Goal: Task Accomplishment & Management: Use online tool/utility

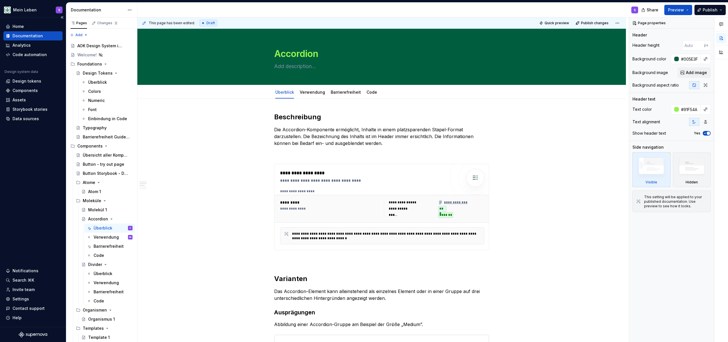
type textarea "*"
click at [31, 80] on div "Design tokens" at bounding box center [27, 81] width 29 height 6
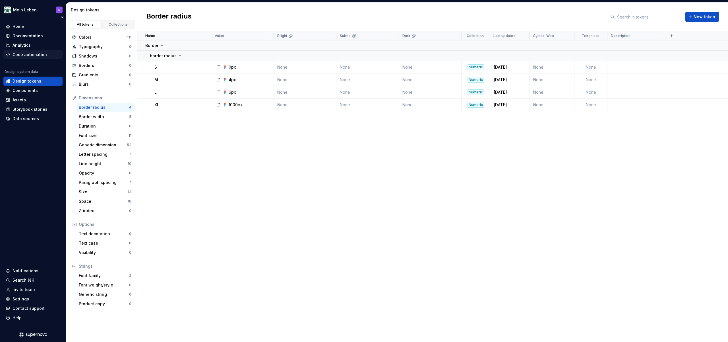
click at [28, 55] on div "Code automation" at bounding box center [30, 55] width 34 height 6
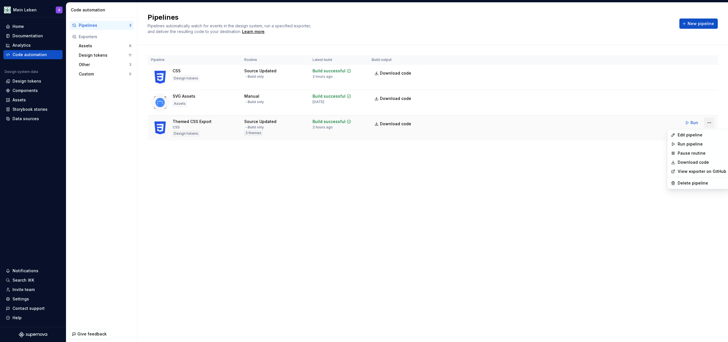
click at [708, 125] on html "Mein Leben S Home Documentation Analytics Code automation Design system data De…" at bounding box center [364, 171] width 728 height 342
click at [693, 133] on div "Edit pipeline" at bounding box center [702, 135] width 49 height 6
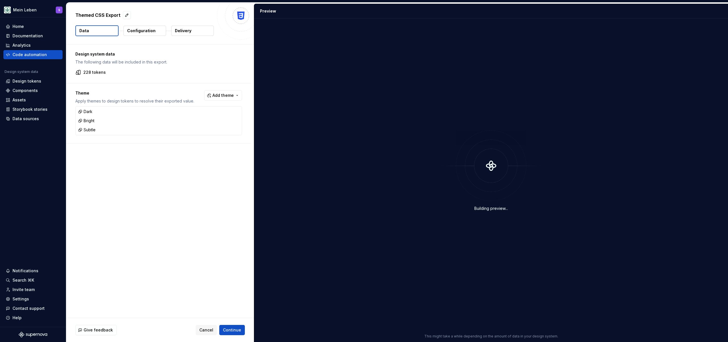
click at [146, 31] on p "Configuration" at bounding box center [141, 31] width 28 height 6
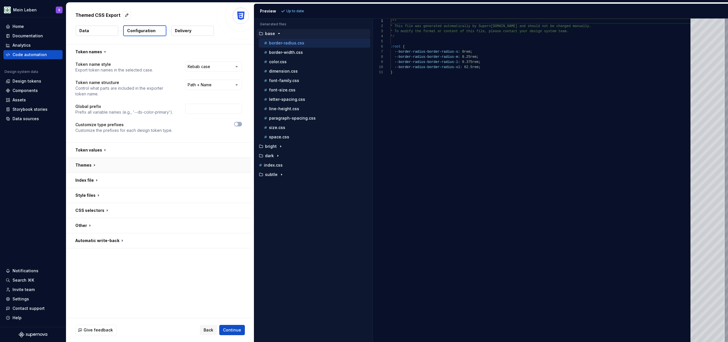
click at [96, 163] on button "button" at bounding box center [158, 165] width 185 height 15
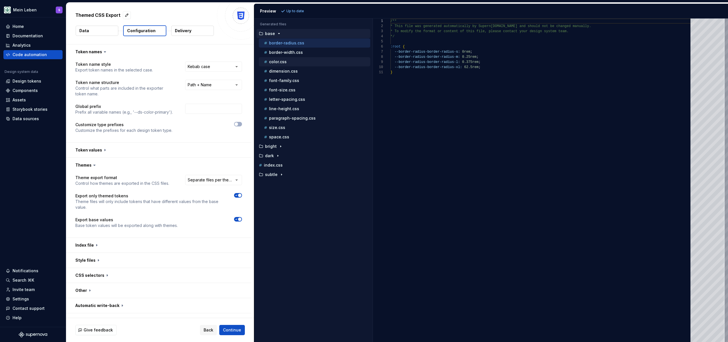
click at [284, 63] on p "color.css" at bounding box center [278, 61] width 18 height 5
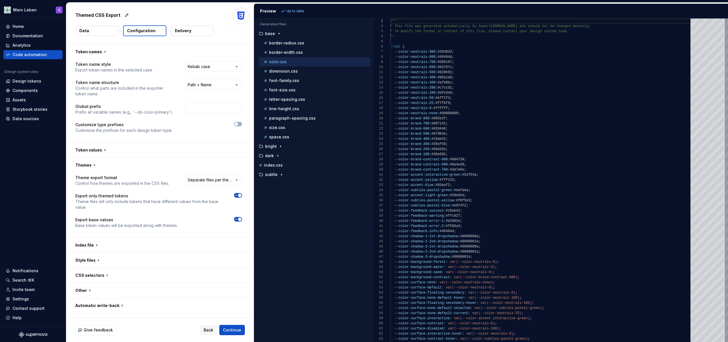
scroll to position [51, 0]
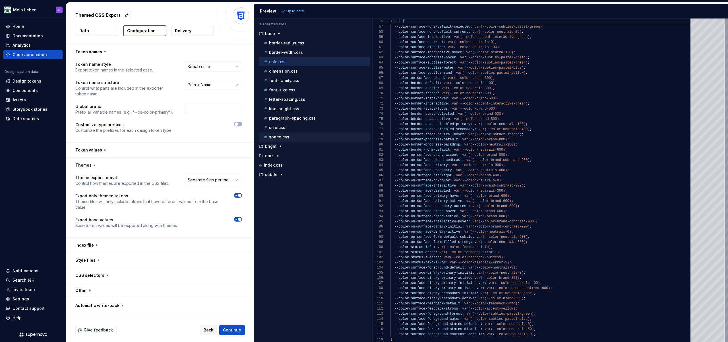
click at [289, 134] on div "space.css" at bounding box center [317, 137] width 108 height 6
type textarea "**********"
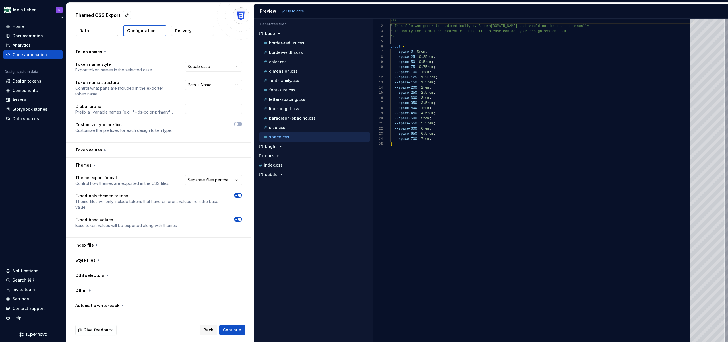
click at [40, 55] on div "Code automation" at bounding box center [30, 55] width 34 height 6
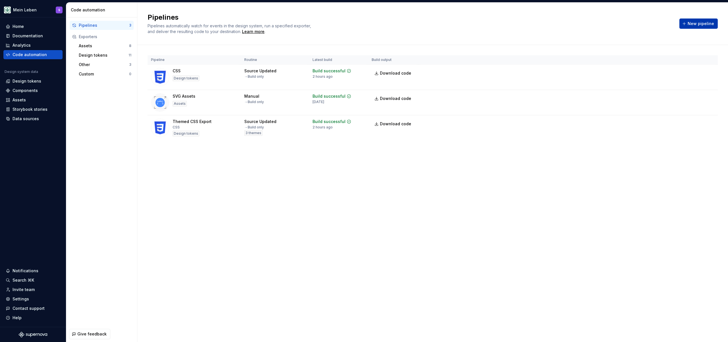
click at [689, 26] on button "New pipeline" at bounding box center [699, 23] width 38 height 10
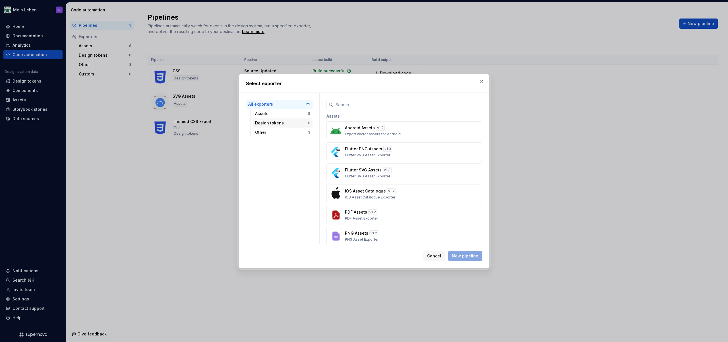
click at [276, 125] on div "Design tokens" at bounding box center [281, 123] width 52 height 6
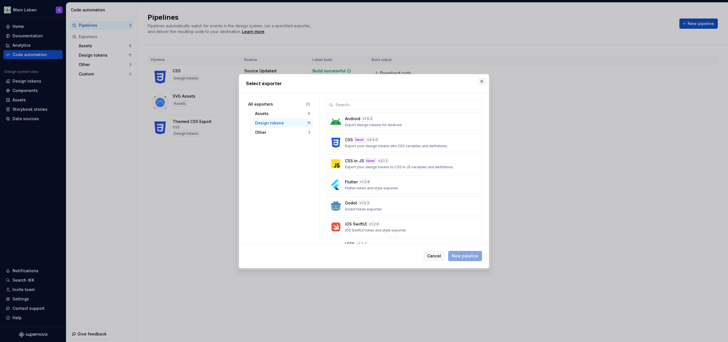
click at [481, 79] on button "button" at bounding box center [482, 81] width 8 height 8
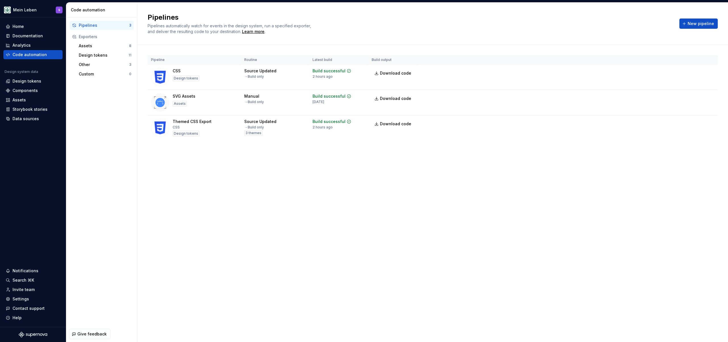
click at [204, 211] on div "Pipelines Pipelines automatically watch for events in the design system, run a …" at bounding box center [432, 172] width 591 height 339
click at [11, 79] on div "Design tokens" at bounding box center [33, 81] width 55 height 6
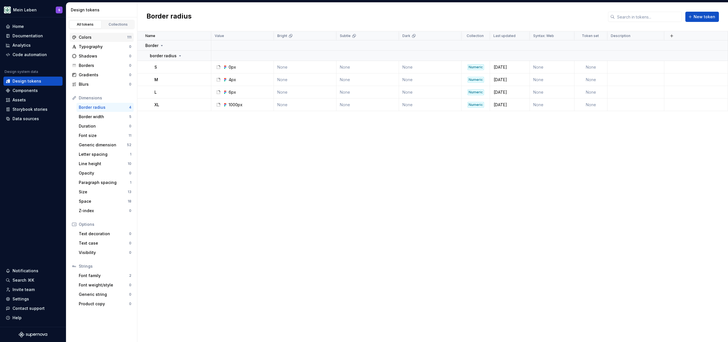
click at [102, 39] on div "Colors" at bounding box center [103, 37] width 48 height 6
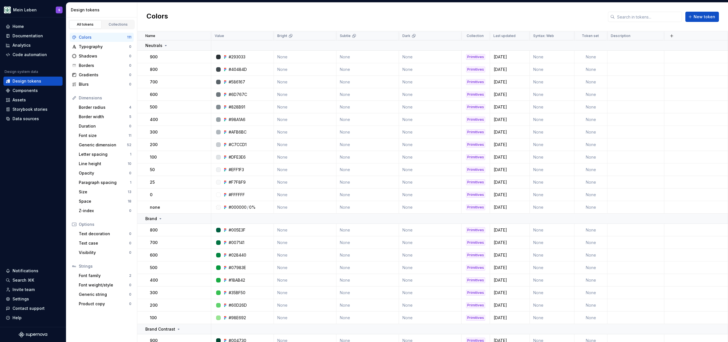
click at [236, 20] on div "Colors New token" at bounding box center [432, 17] width 591 height 29
click at [34, 54] on div "Code automation" at bounding box center [30, 55] width 34 height 6
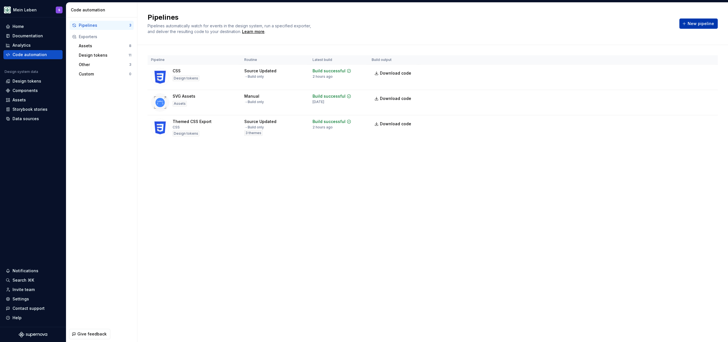
click at [701, 23] on span "New pipeline" at bounding box center [701, 24] width 26 height 6
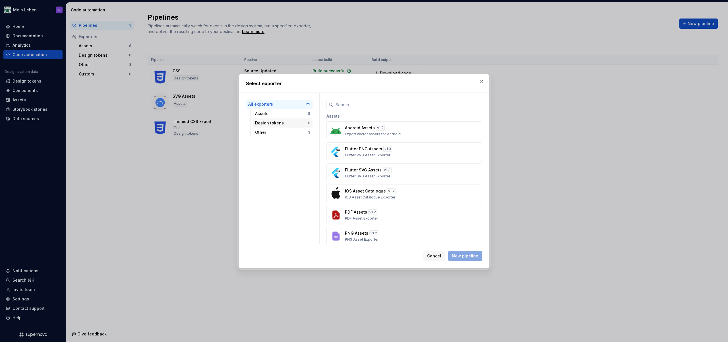
click at [270, 120] on div "Design tokens" at bounding box center [281, 123] width 52 height 6
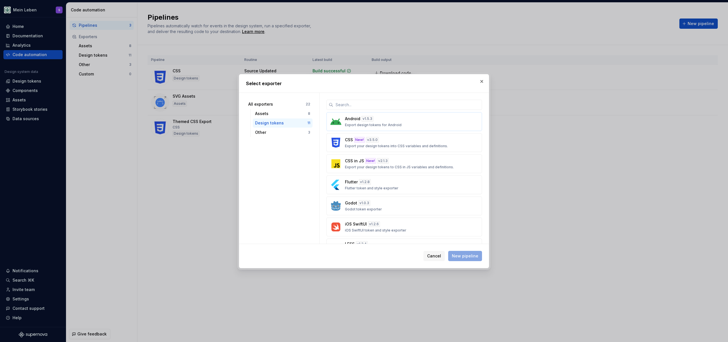
click at [412, 120] on div "Android v 1.5.3 Export design tokens for Android" at bounding box center [402, 121] width 115 height 11
click at [474, 265] on div "Cancel New pipeline" at bounding box center [364, 256] width 250 height 24
click at [474, 255] on span "New pipeline" at bounding box center [465, 256] width 26 height 6
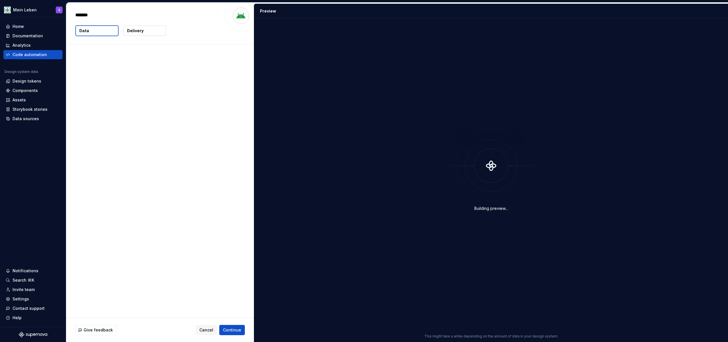
type textarea "*"
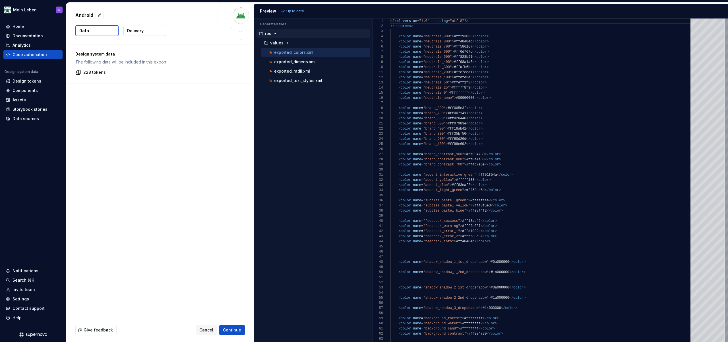
click at [140, 28] on p "Delivery" at bounding box center [135, 31] width 16 height 6
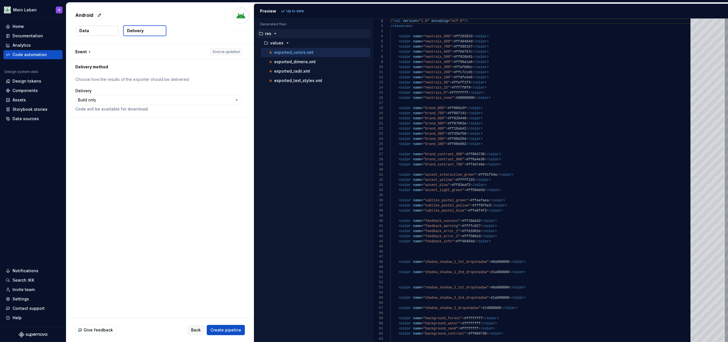
click at [91, 35] on button "Data" at bounding box center [97, 31] width 43 height 10
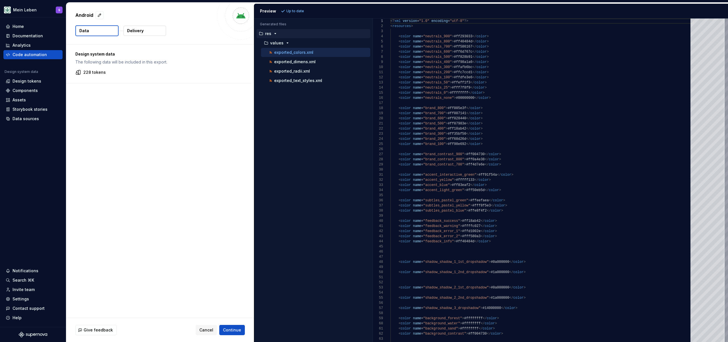
click at [138, 25] on div "Delivery" at bounding box center [144, 30] width 43 height 11
click at [138, 30] on p "Delivery" at bounding box center [135, 31] width 16 height 6
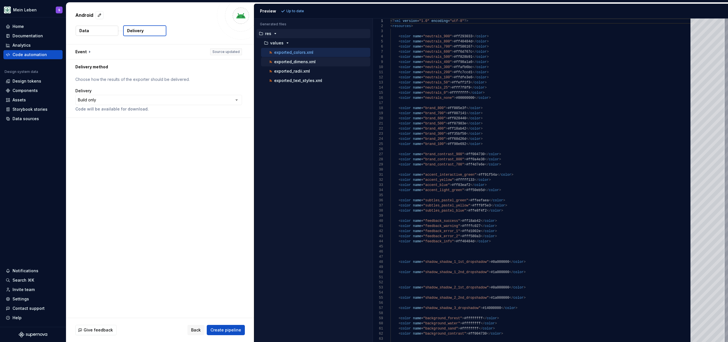
click at [329, 64] on div "exported_dimens.xml" at bounding box center [319, 62] width 102 height 6
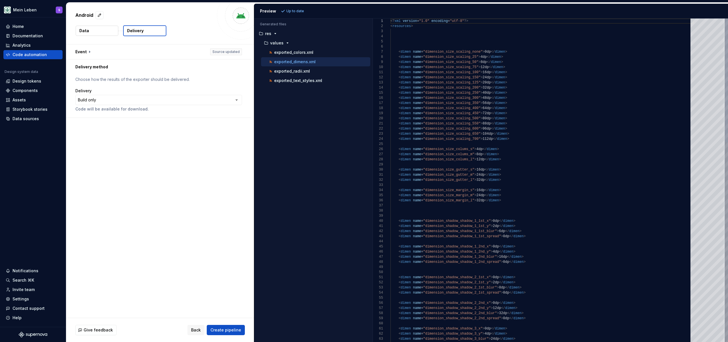
scroll to position [51, 0]
click at [327, 74] on div "exported_radii.xml" at bounding box center [315, 71] width 109 height 9
click at [329, 70] on div "exported_radii.xml" at bounding box center [319, 71] width 102 height 6
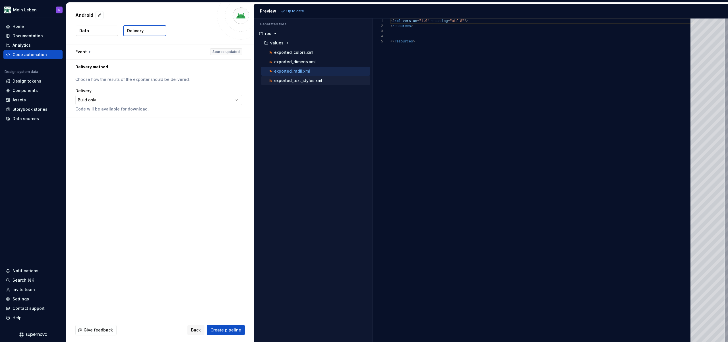
click at [333, 84] on div "exported_text_styles.xml" at bounding box center [315, 80] width 109 height 9
click at [334, 82] on div "exported_text_styles.xml" at bounding box center [319, 81] width 102 height 6
type textarea "**********"
click at [163, 160] on div "**********" at bounding box center [160, 180] width 188 height 273
click at [197, 328] on span "Back" at bounding box center [196, 330] width 10 height 6
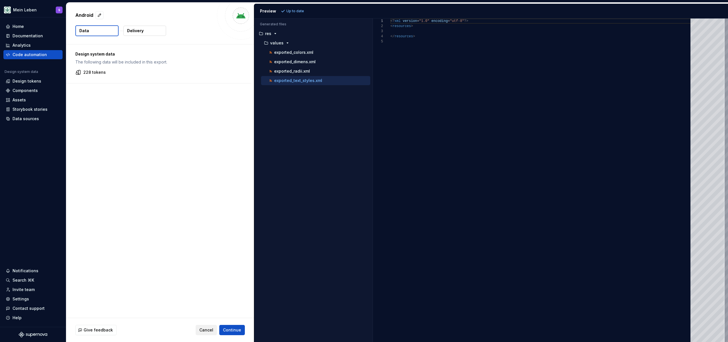
click at [211, 327] on span "Cancel" at bounding box center [206, 330] width 14 height 6
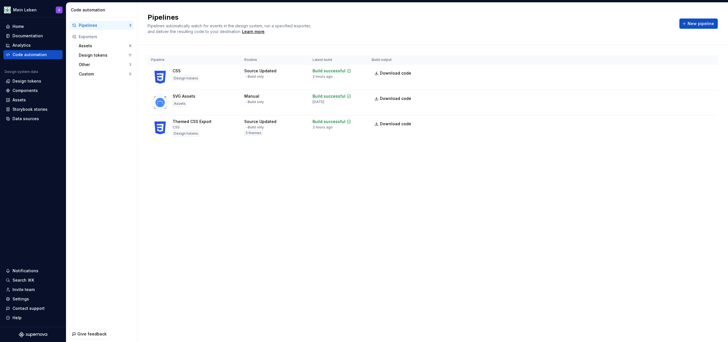
click at [204, 169] on div "Pipelines Pipelines automatically watch for events in the design system, run a …" at bounding box center [432, 172] width 591 height 339
